Goal: Check status: Check status

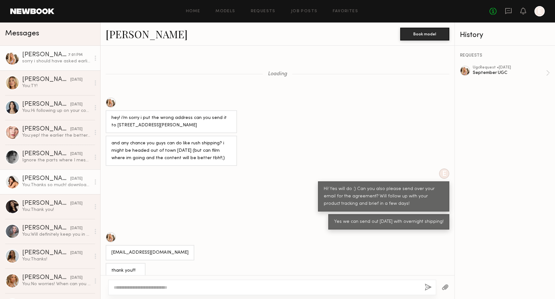
scroll to position [828, 0]
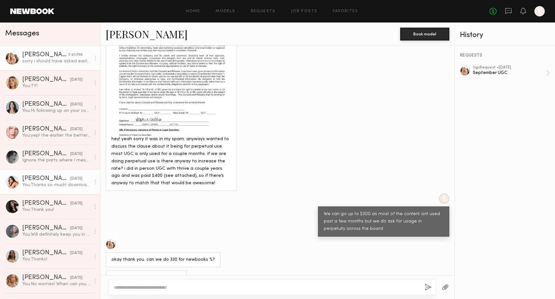
click at [32, 179] on div "Caina F." at bounding box center [46, 179] width 48 height 6
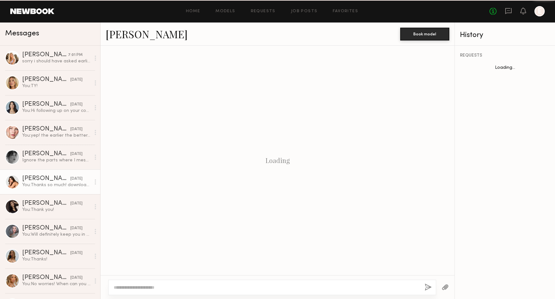
scroll to position [533, 0]
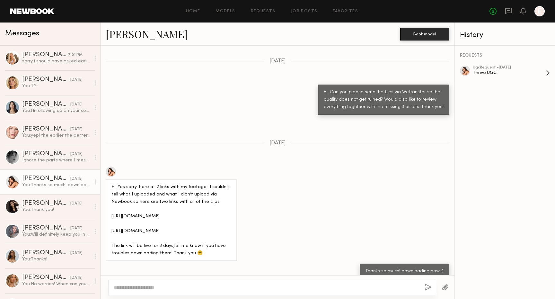
click at [524, 70] on div "Thrive UGC" at bounding box center [509, 73] width 73 height 6
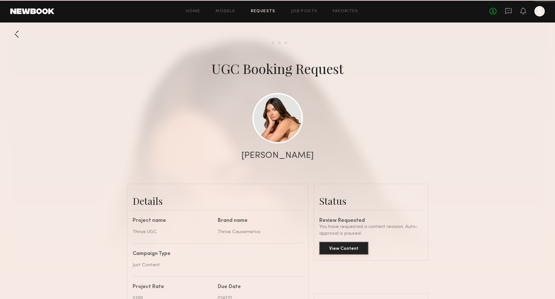
scroll to position [823, 0]
click at [338, 251] on button "View Content" at bounding box center [344, 248] width 49 height 13
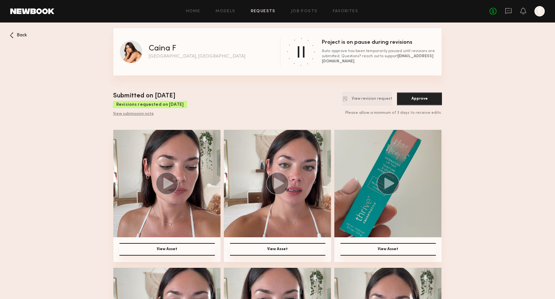
click at [140, 112] on div "View submission note" at bounding box center [150, 114] width 74 height 5
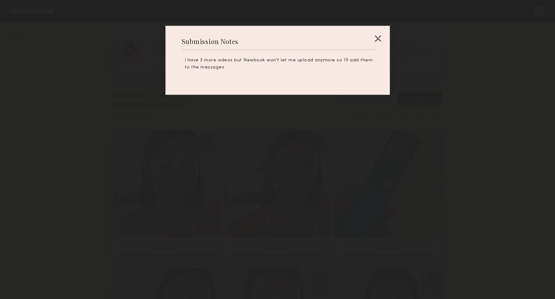
click at [180, 115] on div at bounding box center [277, 149] width 555 height 299
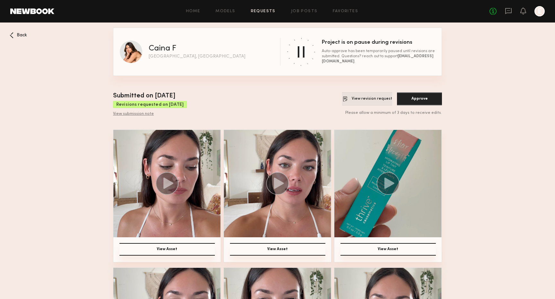
click at [359, 98] on button "View revision request" at bounding box center [367, 98] width 50 height 13
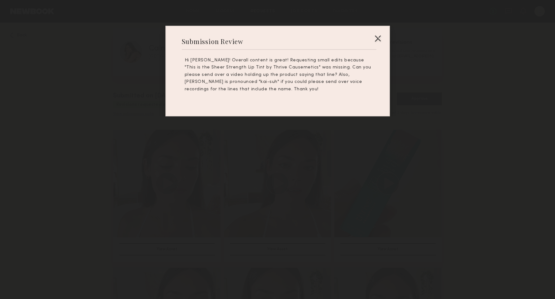
click at [353, 132] on div at bounding box center [277, 149] width 555 height 299
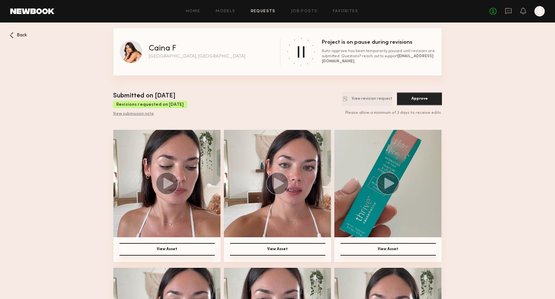
click at [20, 34] on span "Back" at bounding box center [22, 35] width 10 height 5
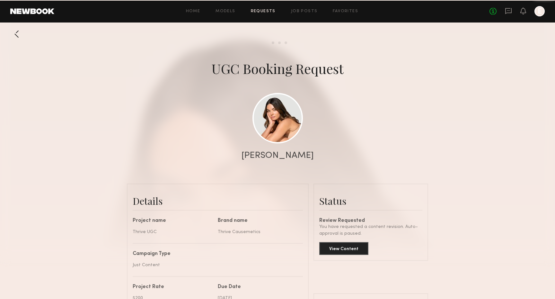
scroll to position [823, 0]
